Goal: Task Accomplishment & Management: Use online tool/utility

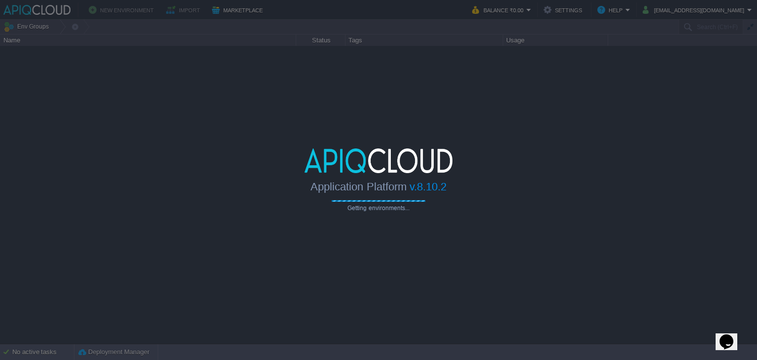
type input "Search (Ctrl+F)"
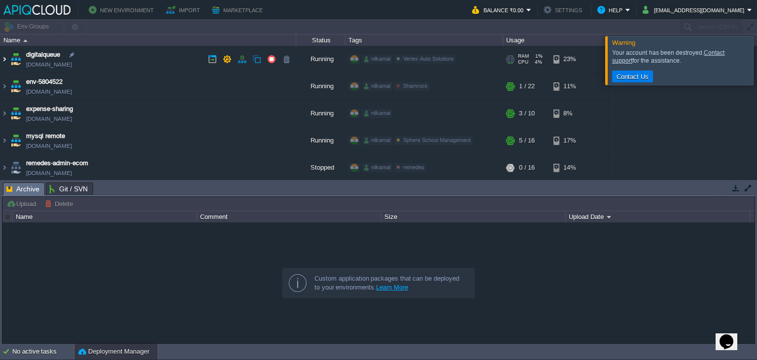
click at [4, 55] on img at bounding box center [4, 59] width 8 height 27
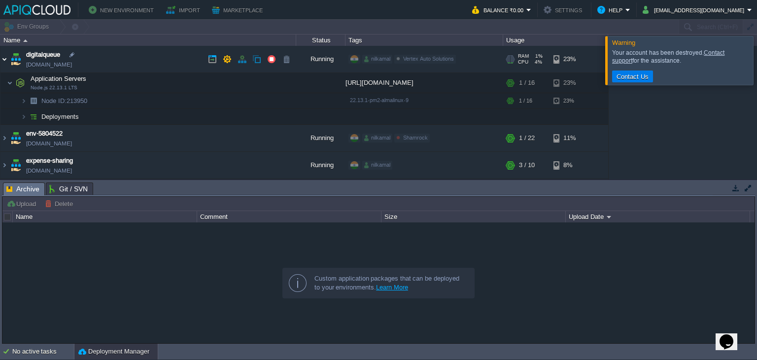
click at [3, 64] on img at bounding box center [4, 59] width 8 height 27
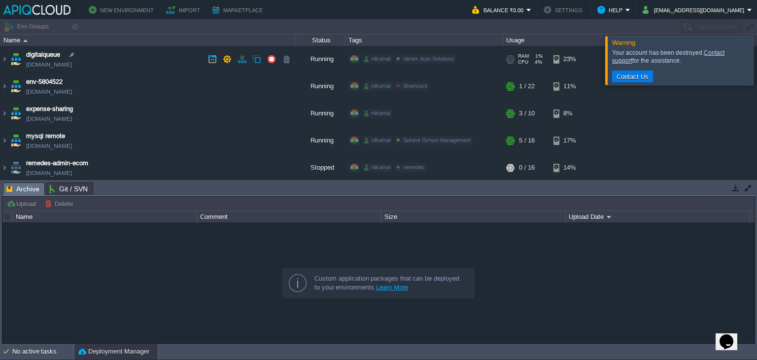
click at [57, 66] on link "[DOMAIN_NAME]" at bounding box center [49, 65] width 46 height 10
click at [4, 92] on img at bounding box center [4, 86] width 8 height 27
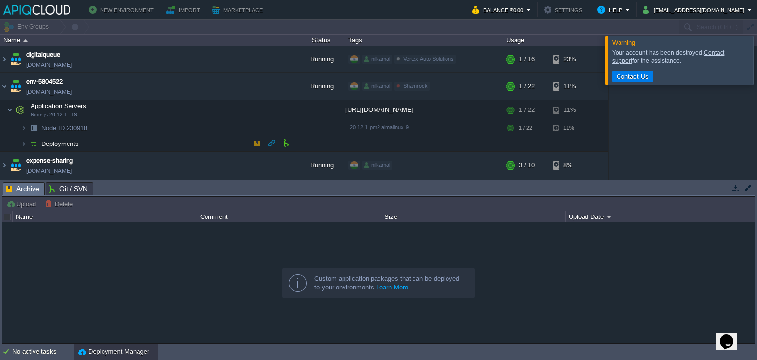
click at [105, 140] on td "Deployments" at bounding box center [148, 144] width 296 height 16
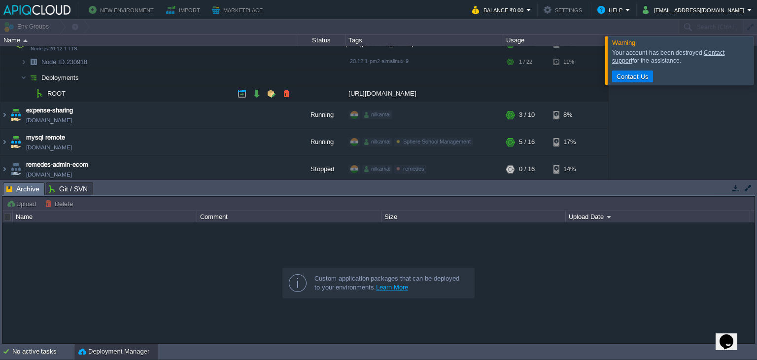
scroll to position [67, 0]
click at [254, 91] on button "button" at bounding box center [256, 92] width 9 height 9
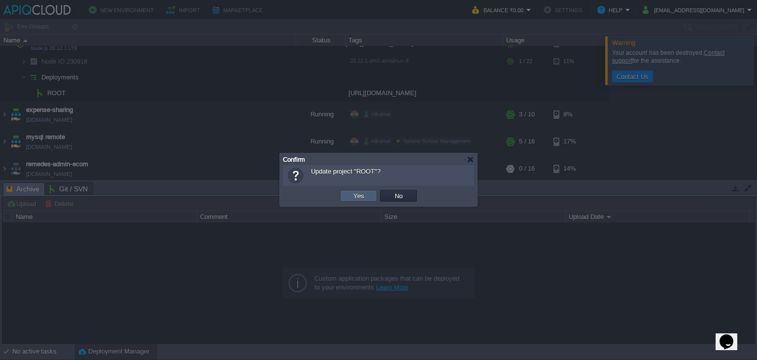
click at [349, 194] on td "Yes" at bounding box center [358, 196] width 37 height 12
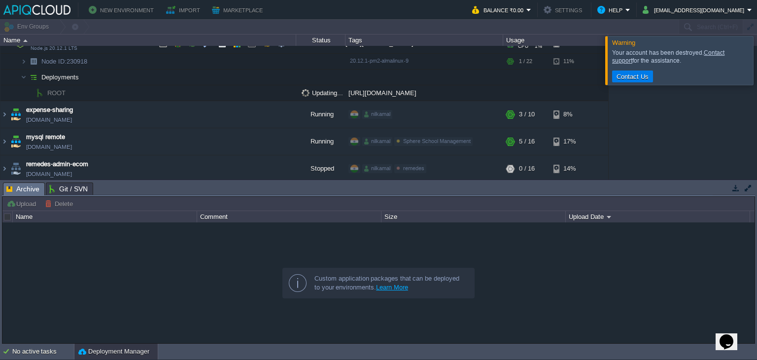
scroll to position [7, 0]
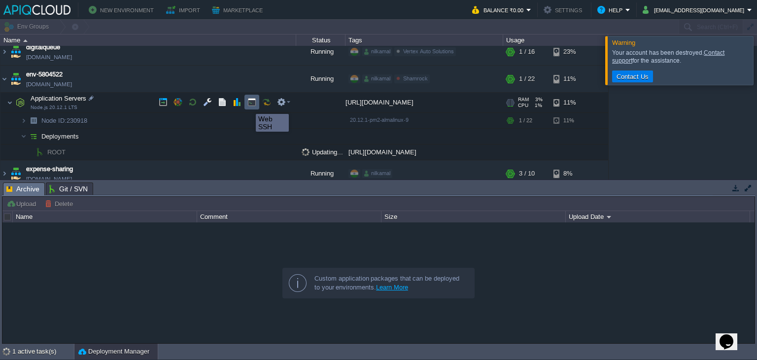
click at [248, 105] on button "button" at bounding box center [251, 102] width 9 height 9
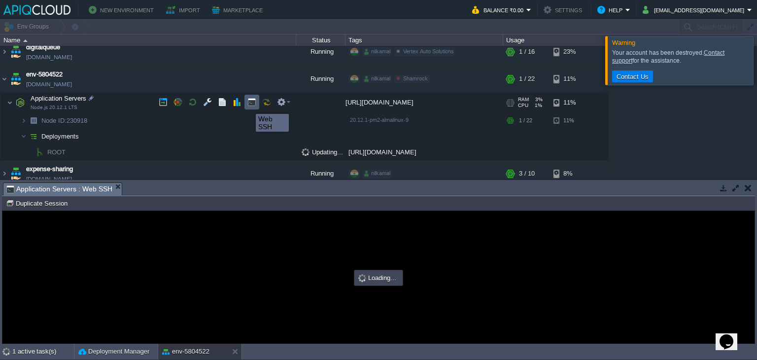
scroll to position [0, 0]
type input "#000000"
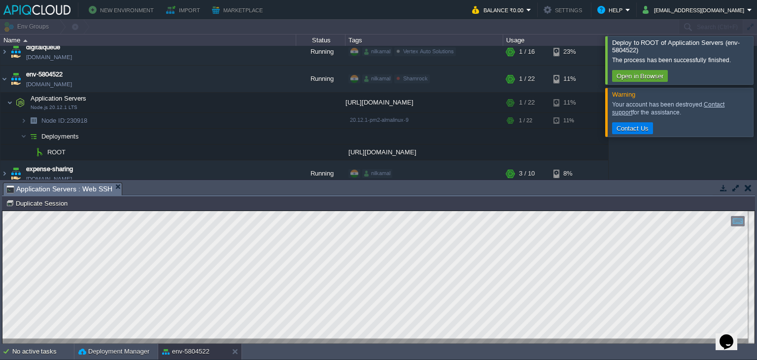
click at [756, 52] on div at bounding box center [769, 60] width 0 height 48
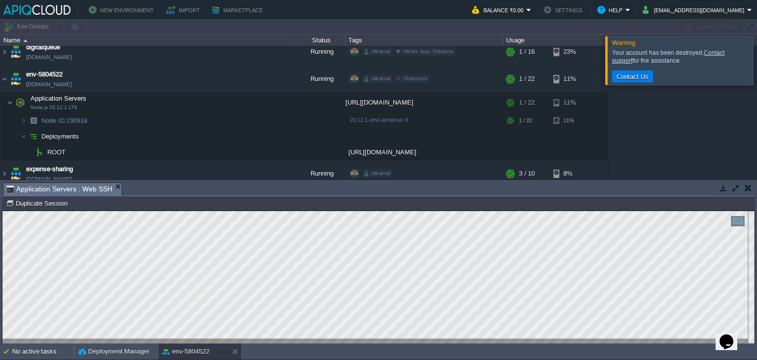
click at [756, 52] on div at bounding box center [769, 60] width 0 height 48
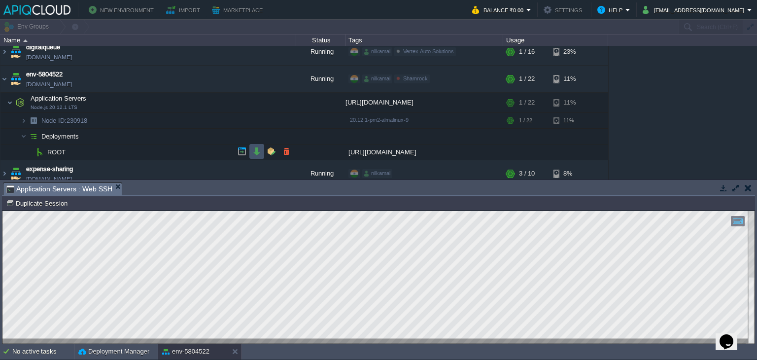
click at [254, 151] on button "button" at bounding box center [256, 151] width 9 height 9
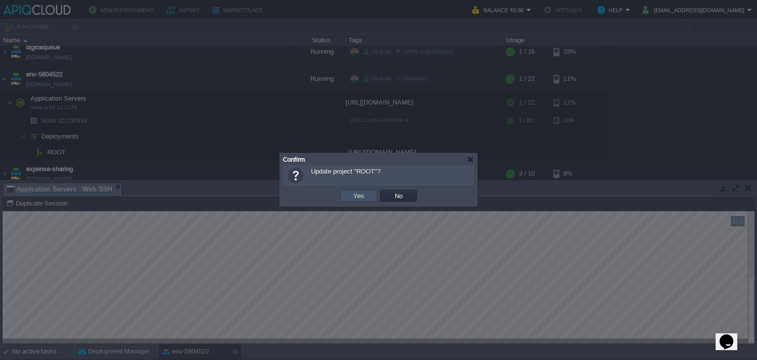
click at [362, 195] on button "Yes" at bounding box center [358, 195] width 17 height 9
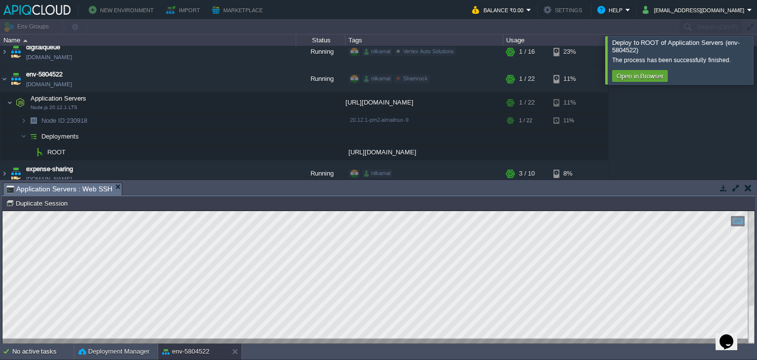
click at [756, 49] on div at bounding box center [769, 60] width 0 height 48
